Goal: Communication & Community: Answer question/provide support

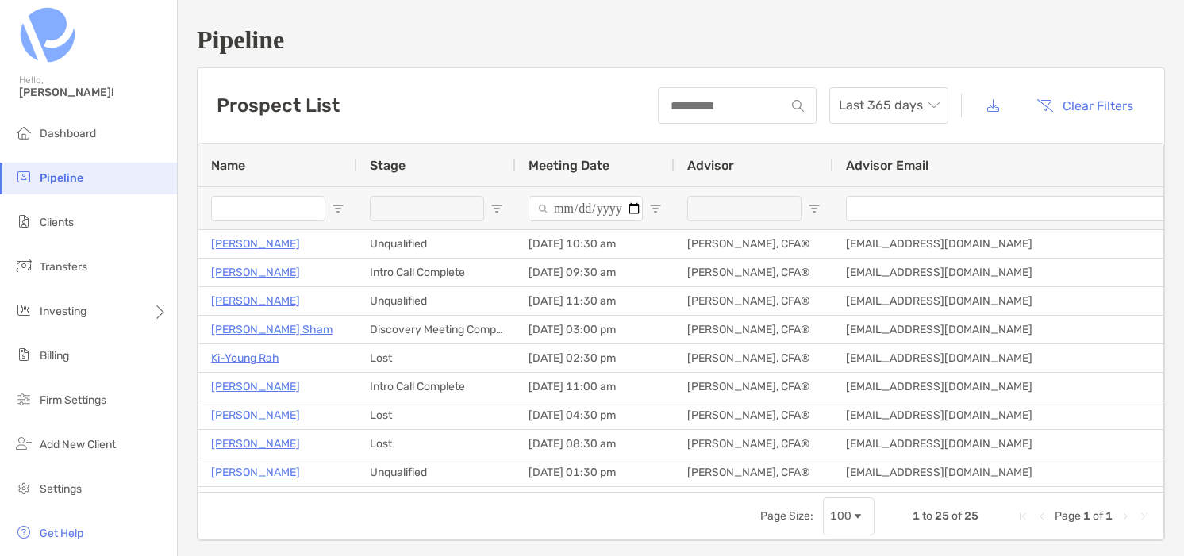
scroll to position [383, 0]
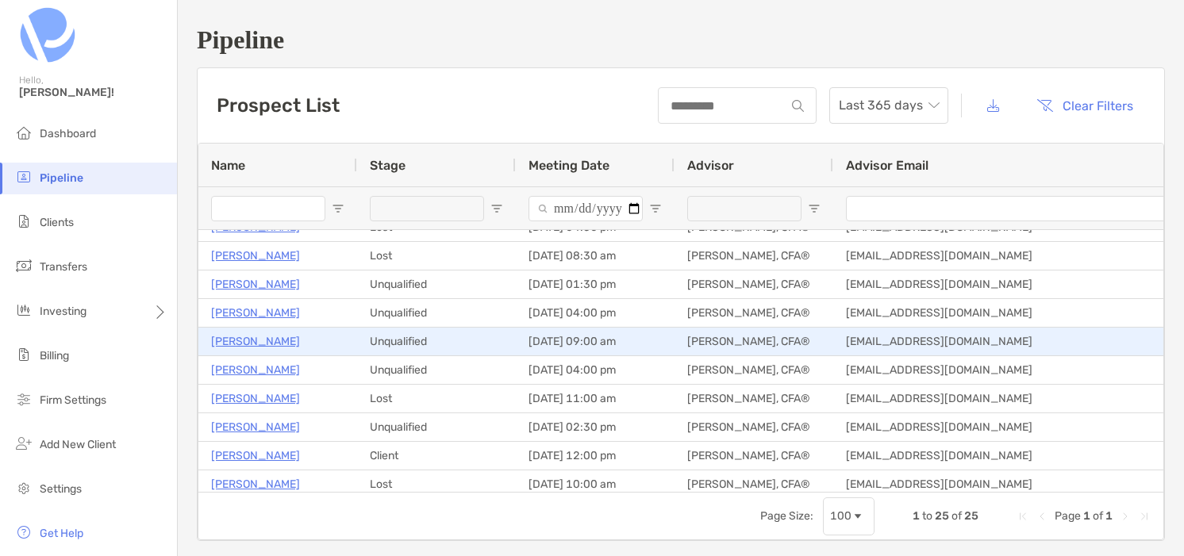
scroll to position [191, 0]
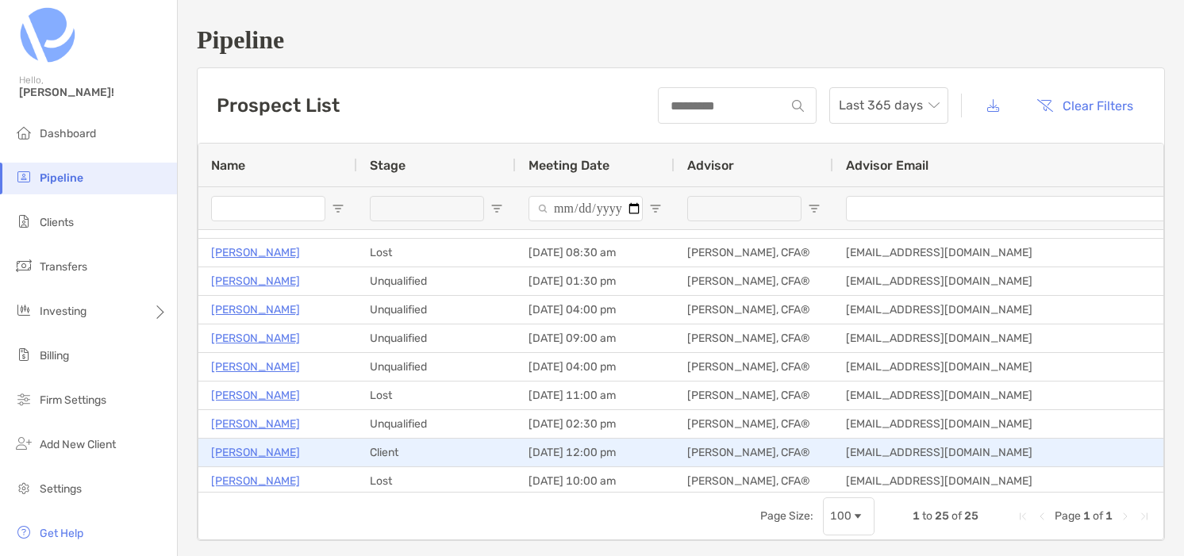
click at [258, 453] on p "Amogh Jayavant" at bounding box center [255, 453] width 89 height 20
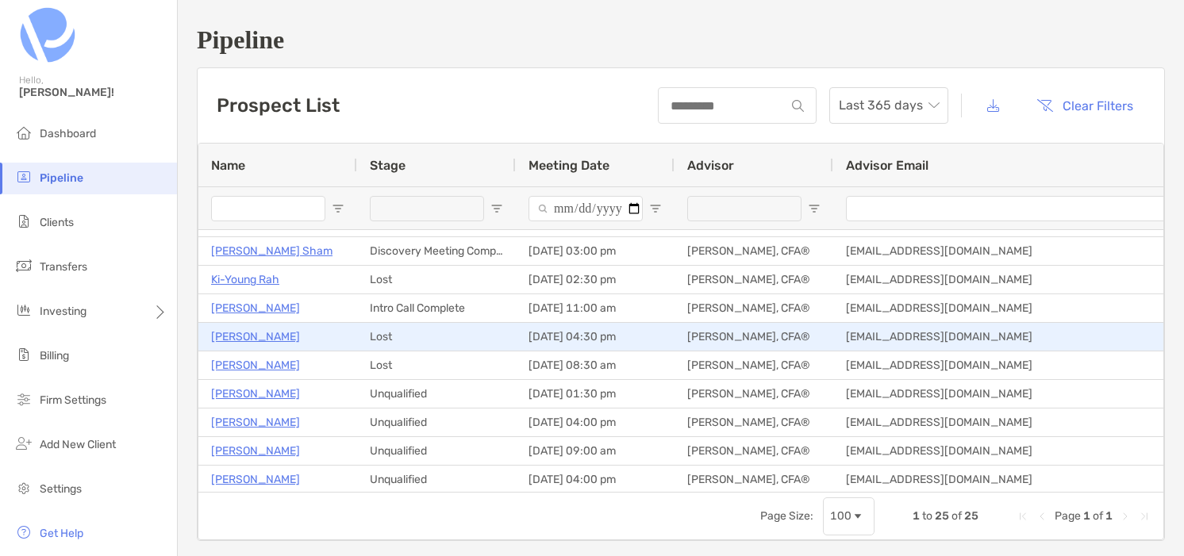
scroll to position [0, 0]
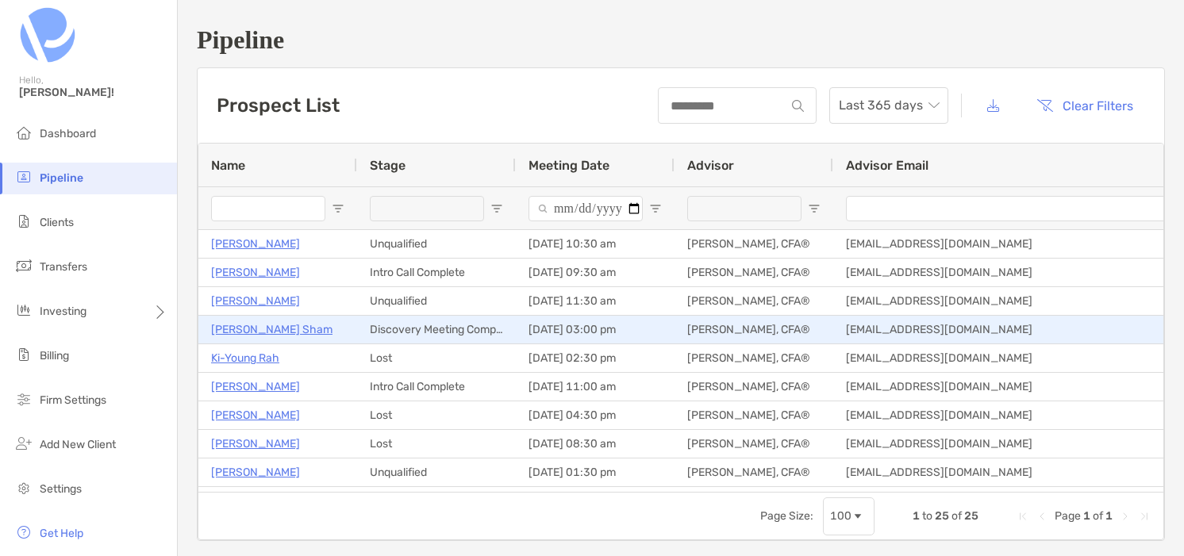
click at [231, 331] on p "[PERSON_NAME] Sham" at bounding box center [271, 330] width 121 height 20
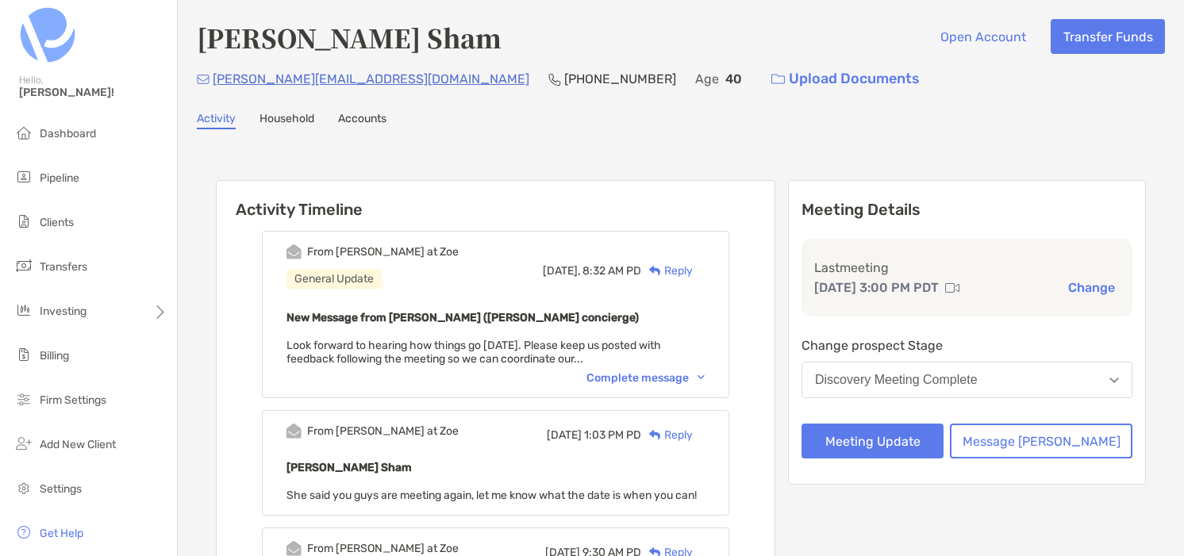
click at [676, 373] on div "Complete message" at bounding box center [646, 377] width 118 height 13
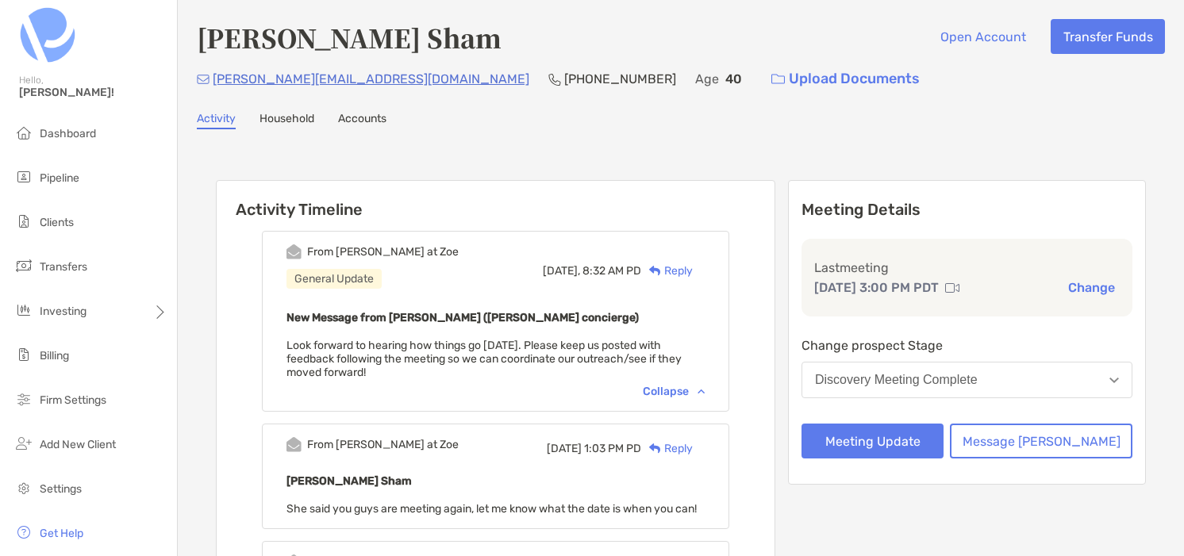
click at [705, 282] on div "[DATE], 8:32 AM PD Reply" at bounding box center [624, 270] width 162 height 52
click at [693, 271] on div "Reply" at bounding box center [667, 271] width 52 height 17
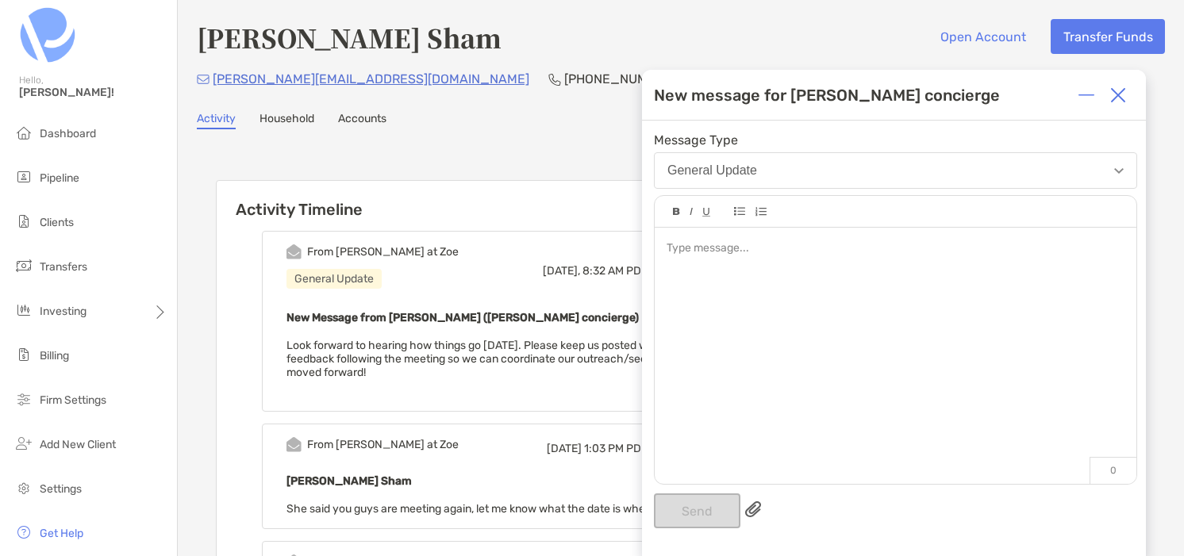
click at [700, 260] on div at bounding box center [896, 348] width 482 height 241
click at [719, 498] on button "Send" at bounding box center [697, 511] width 87 height 35
